Goal: Information Seeking & Learning: Learn about a topic

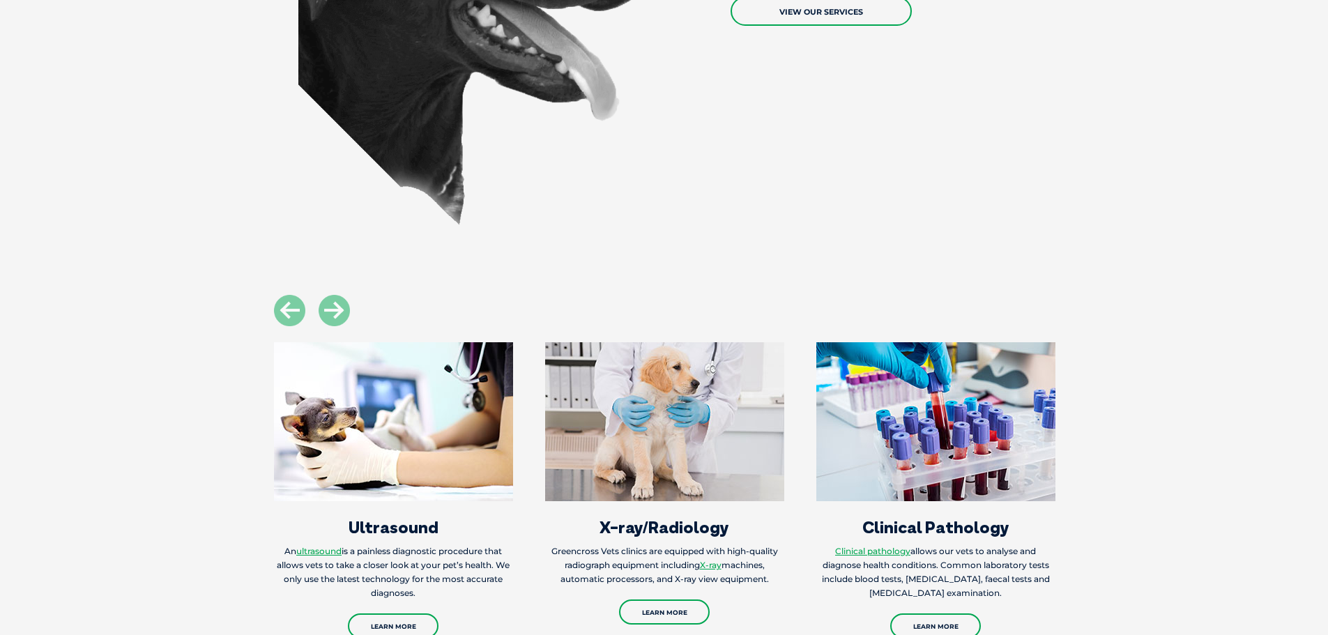
scroll to position [1324, 0]
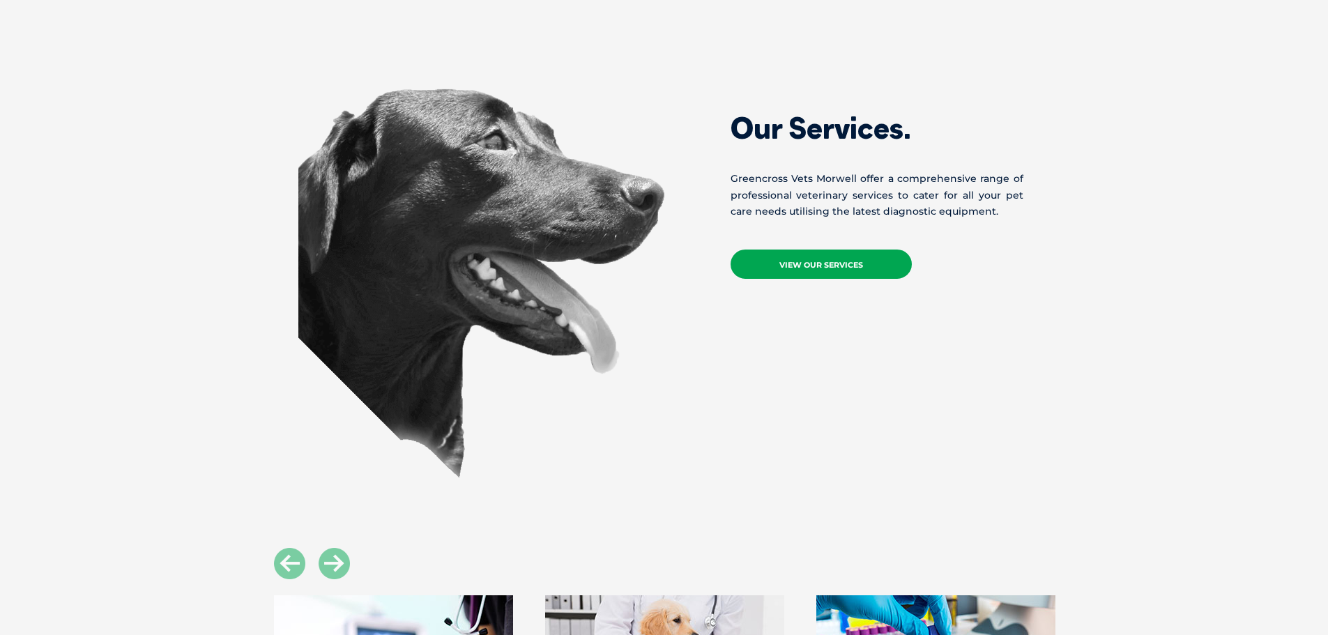
click at [810, 261] on link "View Our Services" at bounding box center [820, 263] width 181 height 29
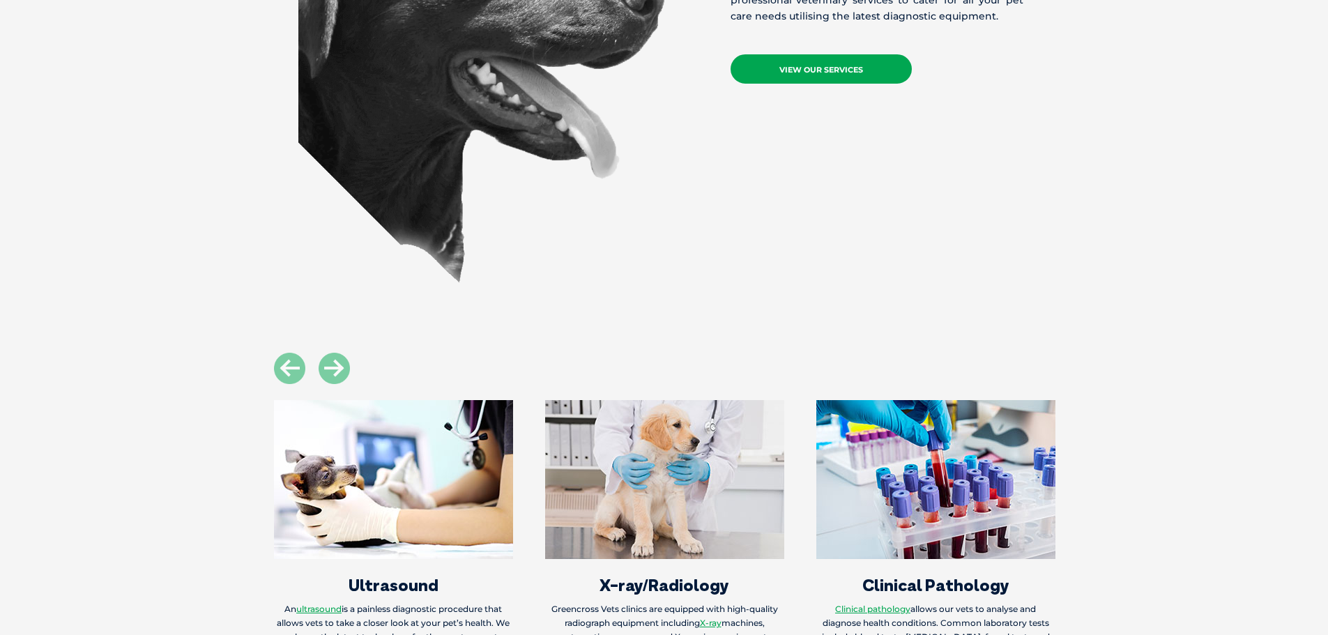
scroll to position [1394, 0]
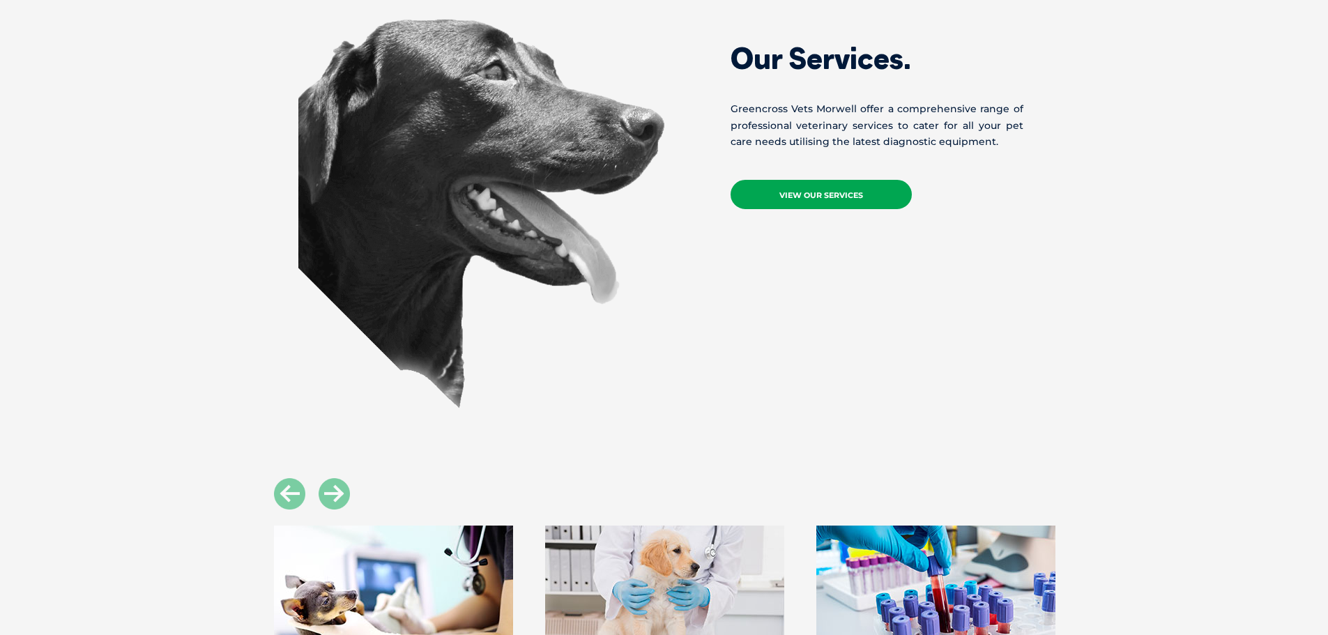
click at [829, 193] on link "View Our Services" at bounding box center [820, 194] width 181 height 29
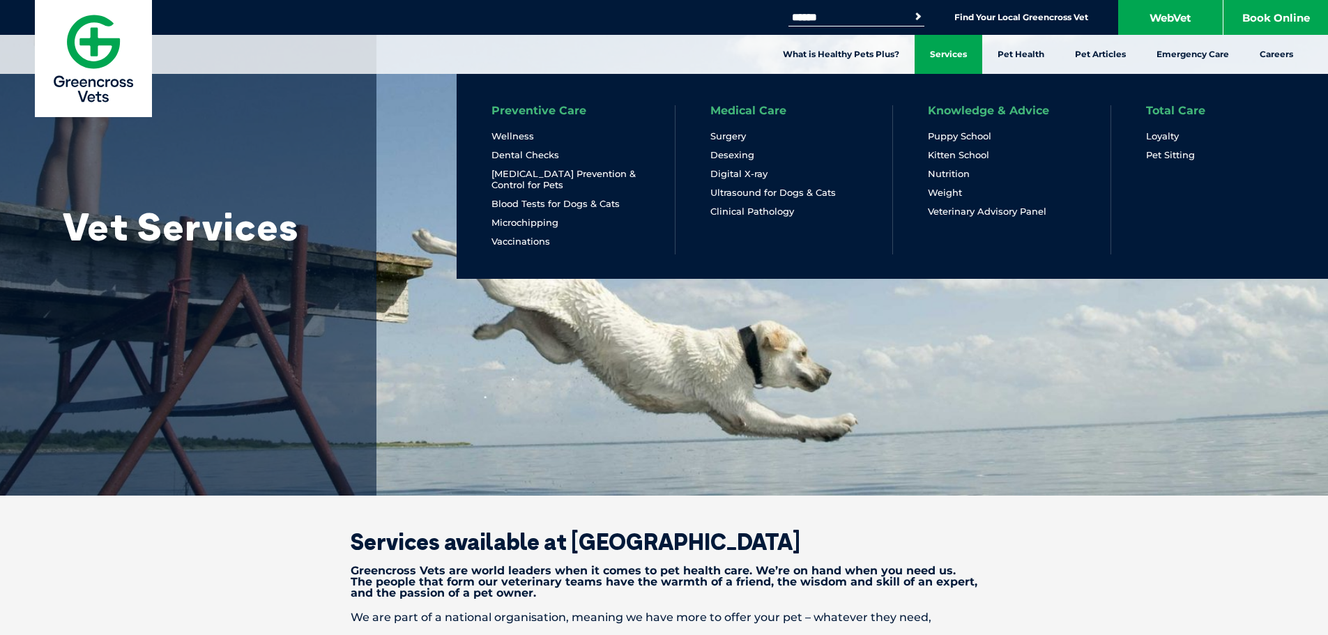
click at [948, 56] on link "Services" at bounding box center [948, 54] width 68 height 39
click at [517, 134] on link "Wellness" at bounding box center [512, 136] width 43 height 12
